Goal: Check status: Check status

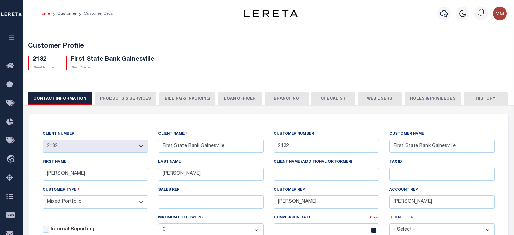
select select "Mixed Portfolio"
select select "JHS"
click at [444, 15] on icon "button" at bounding box center [444, 13] width 8 height 8
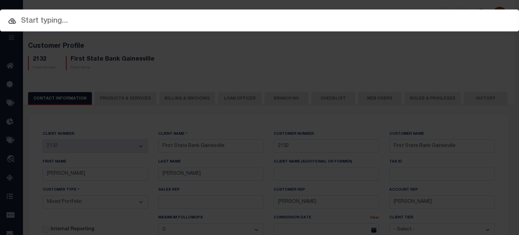
drag, startPoint x: 191, startPoint y: 18, endPoint x: 187, endPoint y: 22, distance: 5.5
click at [187, 22] on input "text" at bounding box center [259, 21] width 519 height 12
paste input "34636520"
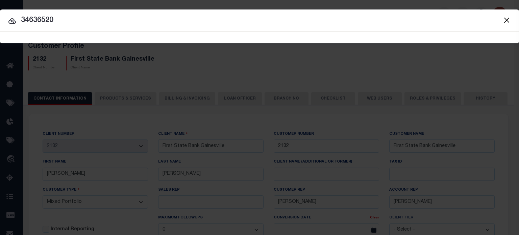
type input "34636520"
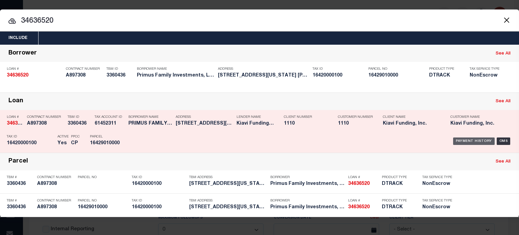
click at [467, 137] on div "Payment History" at bounding box center [474, 140] width 42 height 7
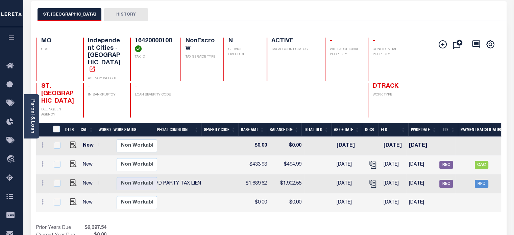
scroll to position [0, 210]
